Goal: Check status: Check status

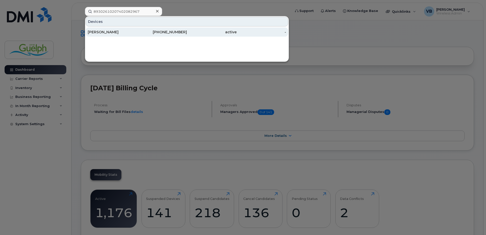
type input "89302610207402082967"
click at [223, 33] on div "active" at bounding box center [212, 32] width 50 height 5
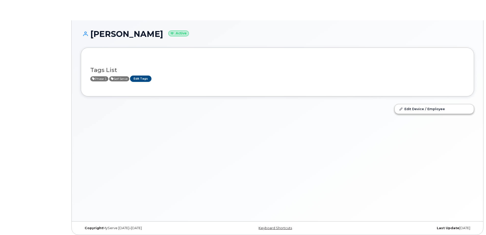
click at [110, 46] on div "[PERSON_NAME] Active" at bounding box center [277, 39] width 393 height 18
click at [111, 41] on div "[PERSON_NAME] Active" at bounding box center [277, 39] width 393 height 18
click at [115, 33] on h1 "[PERSON_NAME] Active" at bounding box center [277, 34] width 393 height 9
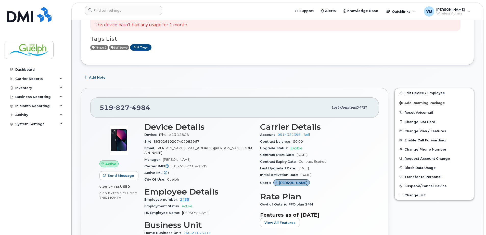
scroll to position [76, 0]
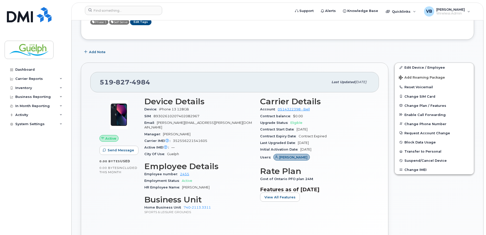
click at [214, 218] on div "Device Details Device iPhone 13 128GB SIM [TECHNICAL_ID] Email [PERSON_NAME][EM…" at bounding box center [199, 158] width 116 height 129
click at [203, 110] on div "Device iPhone 13 128GB" at bounding box center [199, 109] width 110 height 7
